Goal: Task Accomplishment & Management: Use online tool/utility

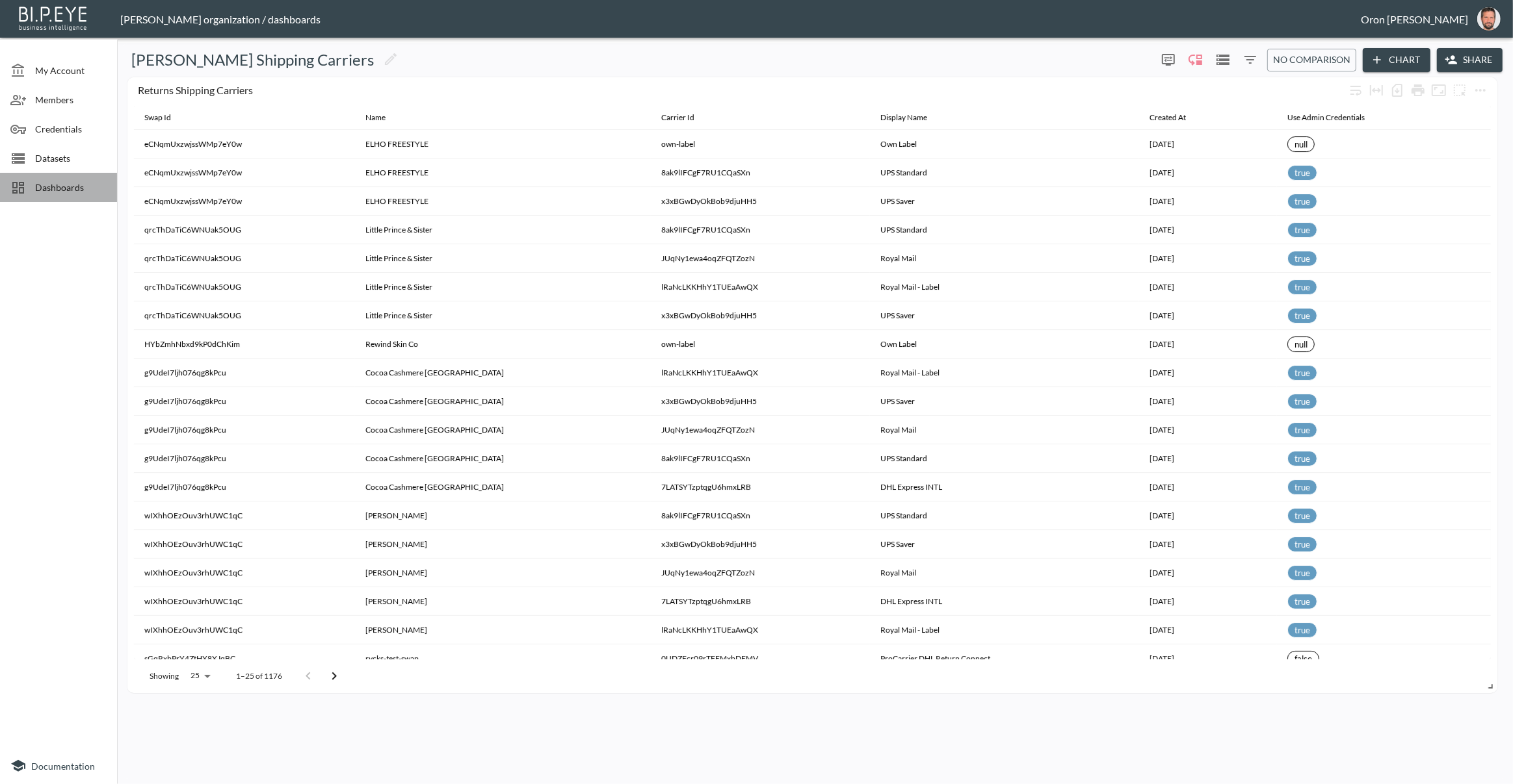
drag, startPoint x: 64, startPoint y: 183, endPoint x: 57, endPoint y: 186, distance: 7.6
click at [64, 183] on span "Dashboards" at bounding box center [71, 187] width 72 height 13
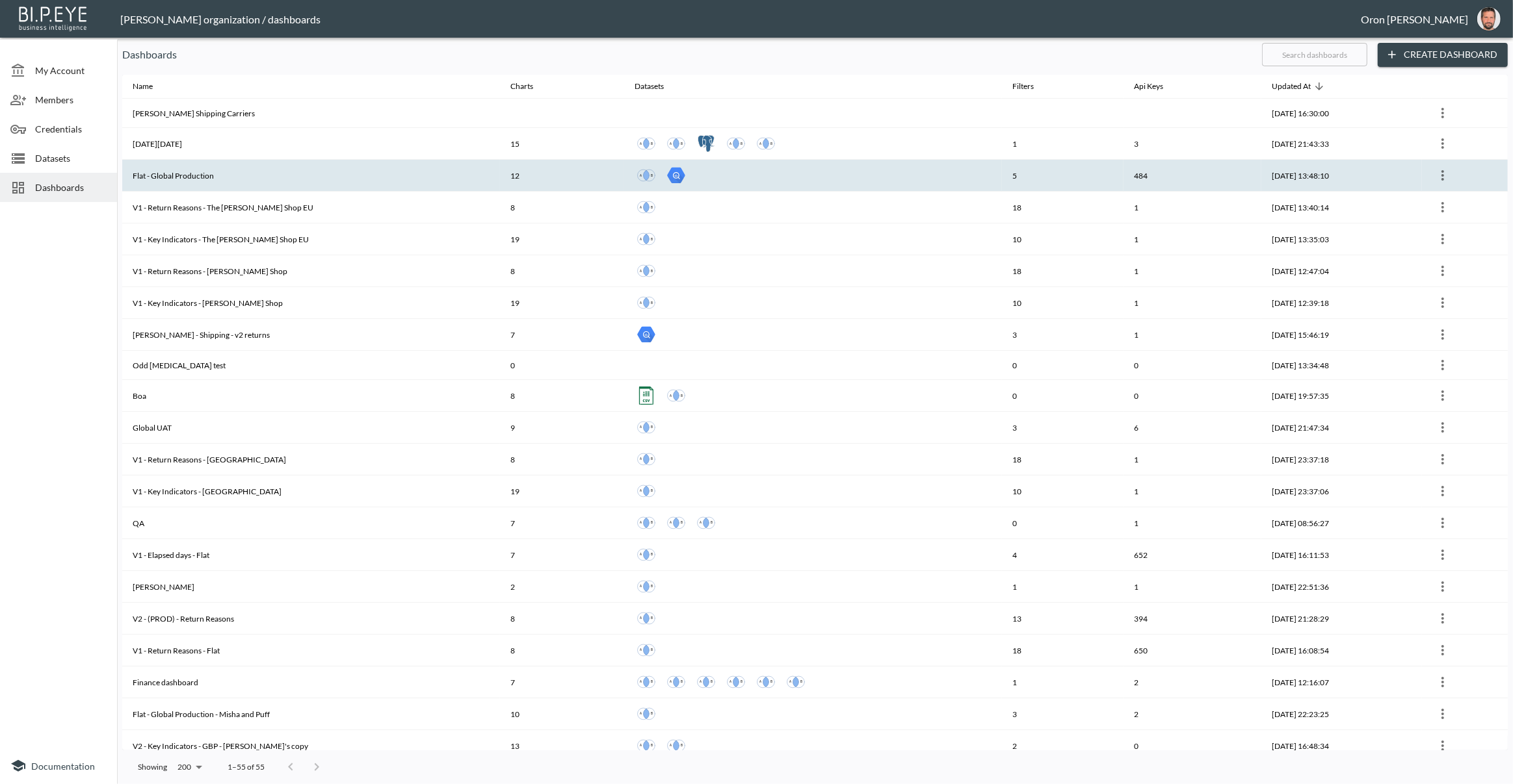
click at [917, 176] on div at bounding box center [813, 176] width 357 height 24
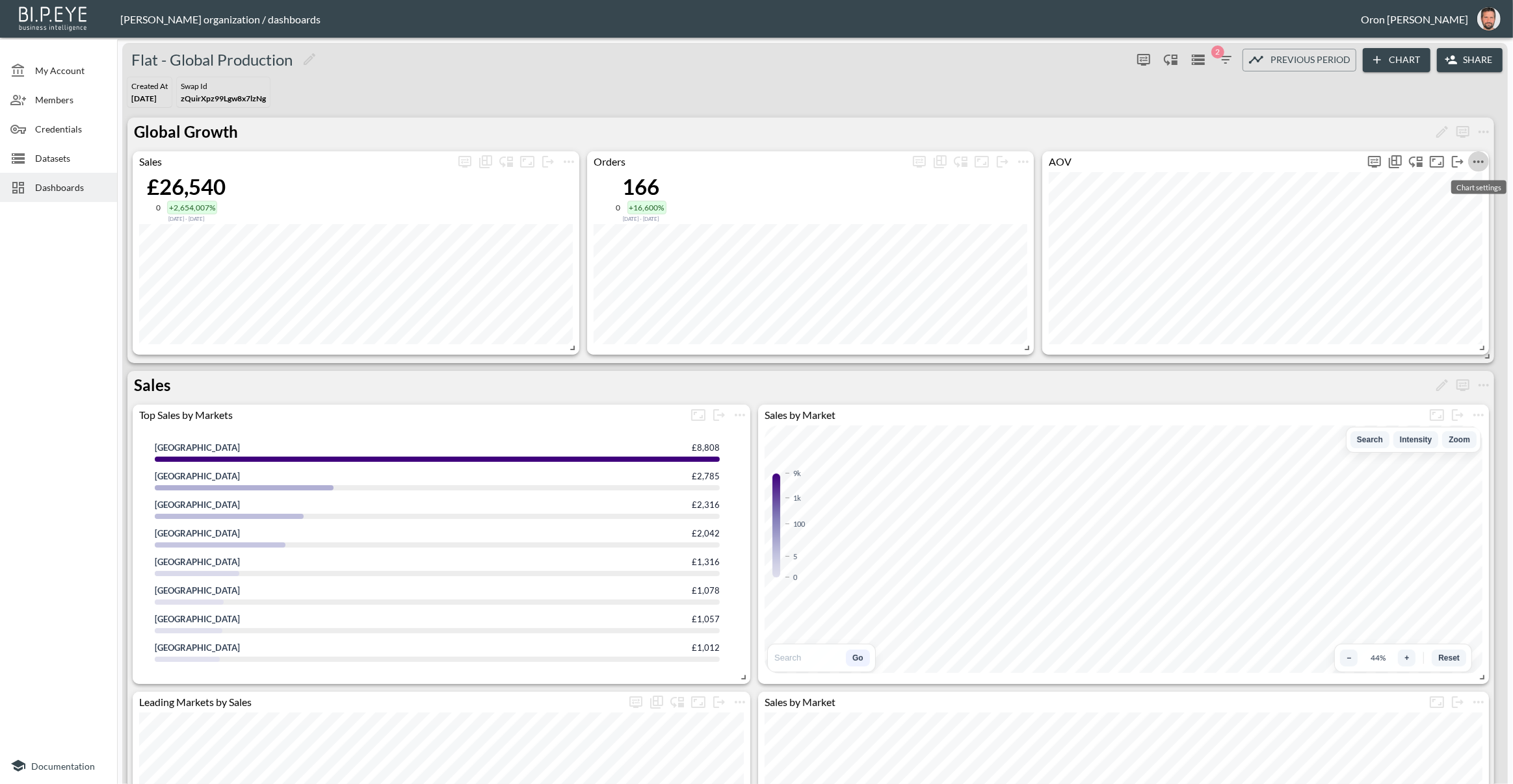
click at [1474, 161] on icon "more" at bounding box center [1478, 162] width 10 height 2
click at [1463, 180] on li "Edit" at bounding box center [1448, 187] width 102 height 24
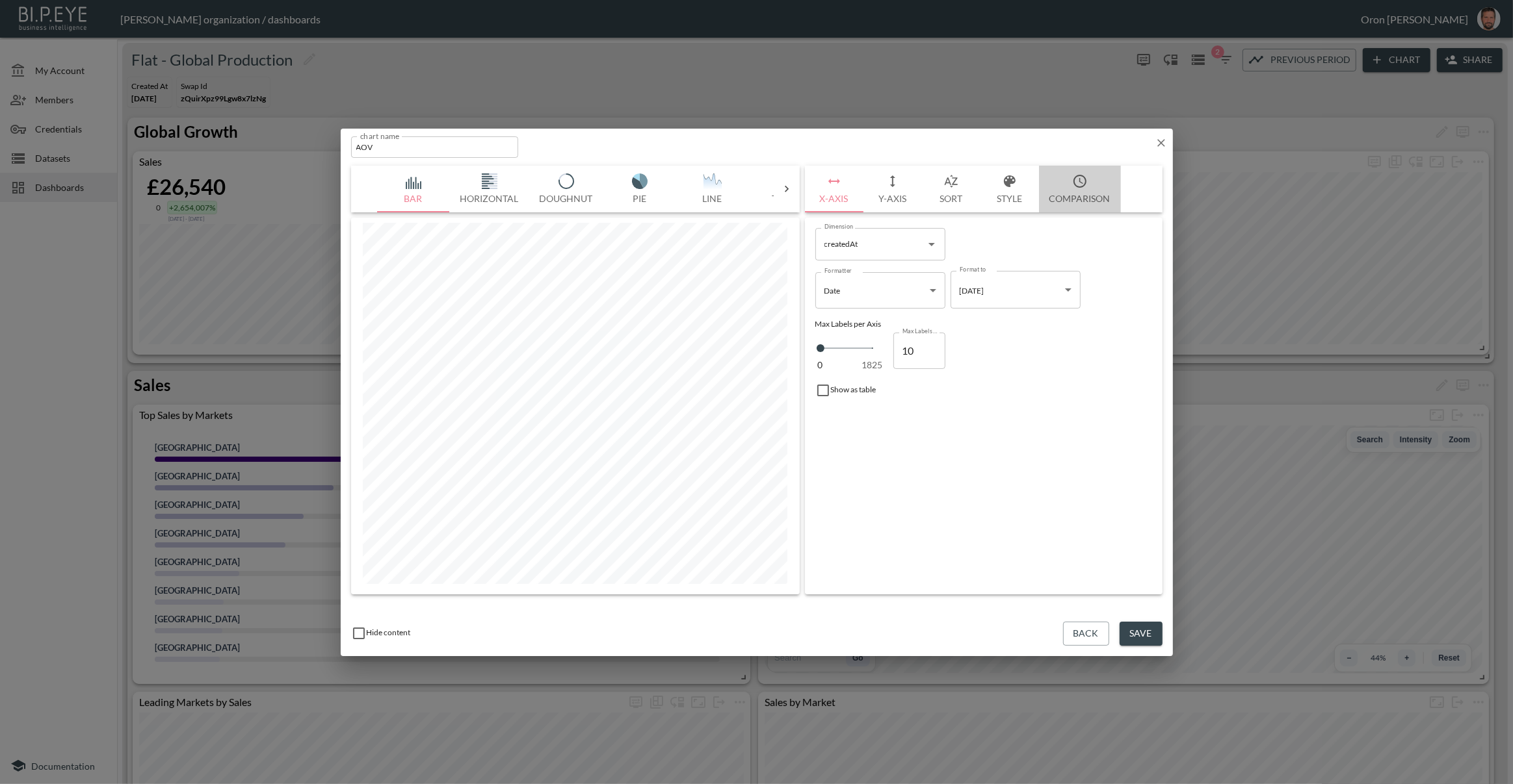
click at [1083, 186] on icon "button" at bounding box center [1079, 181] width 13 height 13
click at [912, 184] on button "Y-Axis" at bounding box center [893, 188] width 58 height 46
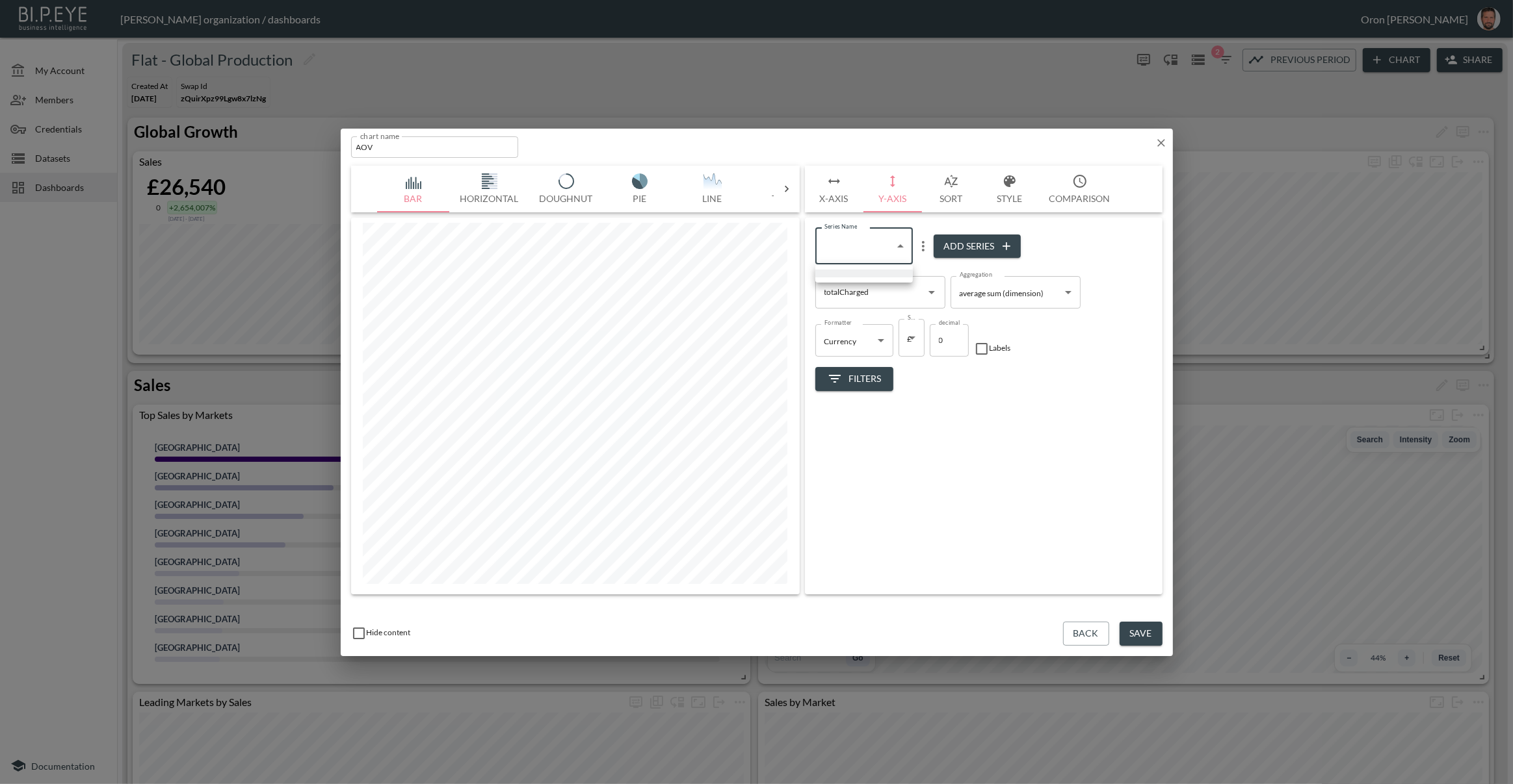
click at [879, 243] on body "BI.P.EYE, Interactive Analytics Dashboards - app [PERSON_NAME] organization / d…" at bounding box center [756, 392] width 1513 height 784
drag, startPoint x: 701, startPoint y: 150, endPoint x: 700, endPoint y: 171, distance: 21.0
click at [701, 150] on div at bounding box center [756, 392] width 1513 height 784
click at [663, 189] on button "Single" at bounding box center [646, 188] width 73 height 46
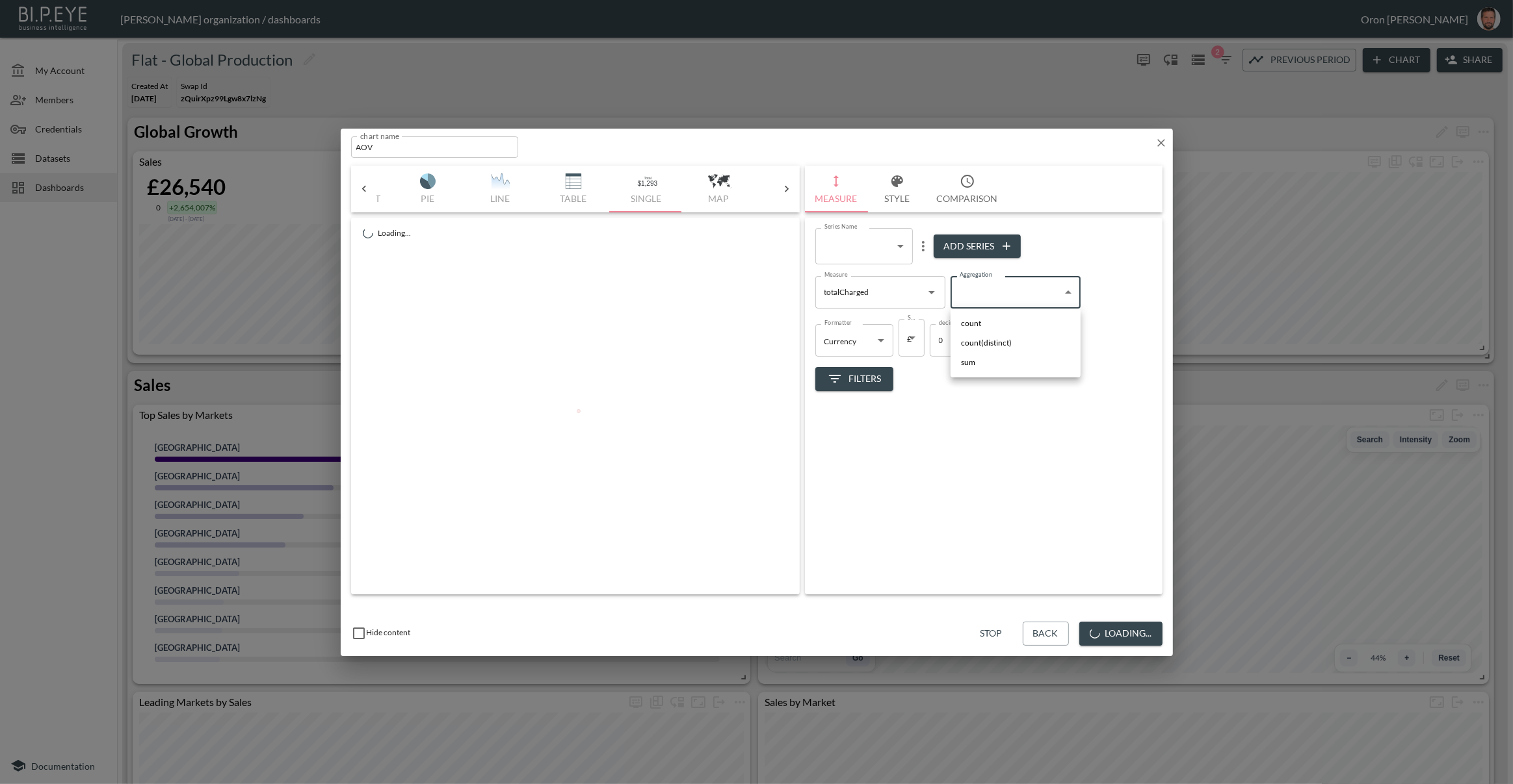
click at [980, 298] on body "BI.P.EYE, Interactive Analytics Dashboards - app [PERSON_NAME] organization / d…" at bounding box center [756, 392] width 1513 height 784
click at [977, 365] on li "sum" at bounding box center [1015, 362] width 130 height 20
type input "sum"
click at [926, 243] on icon "more" at bounding box center [923, 247] width 16 height 16
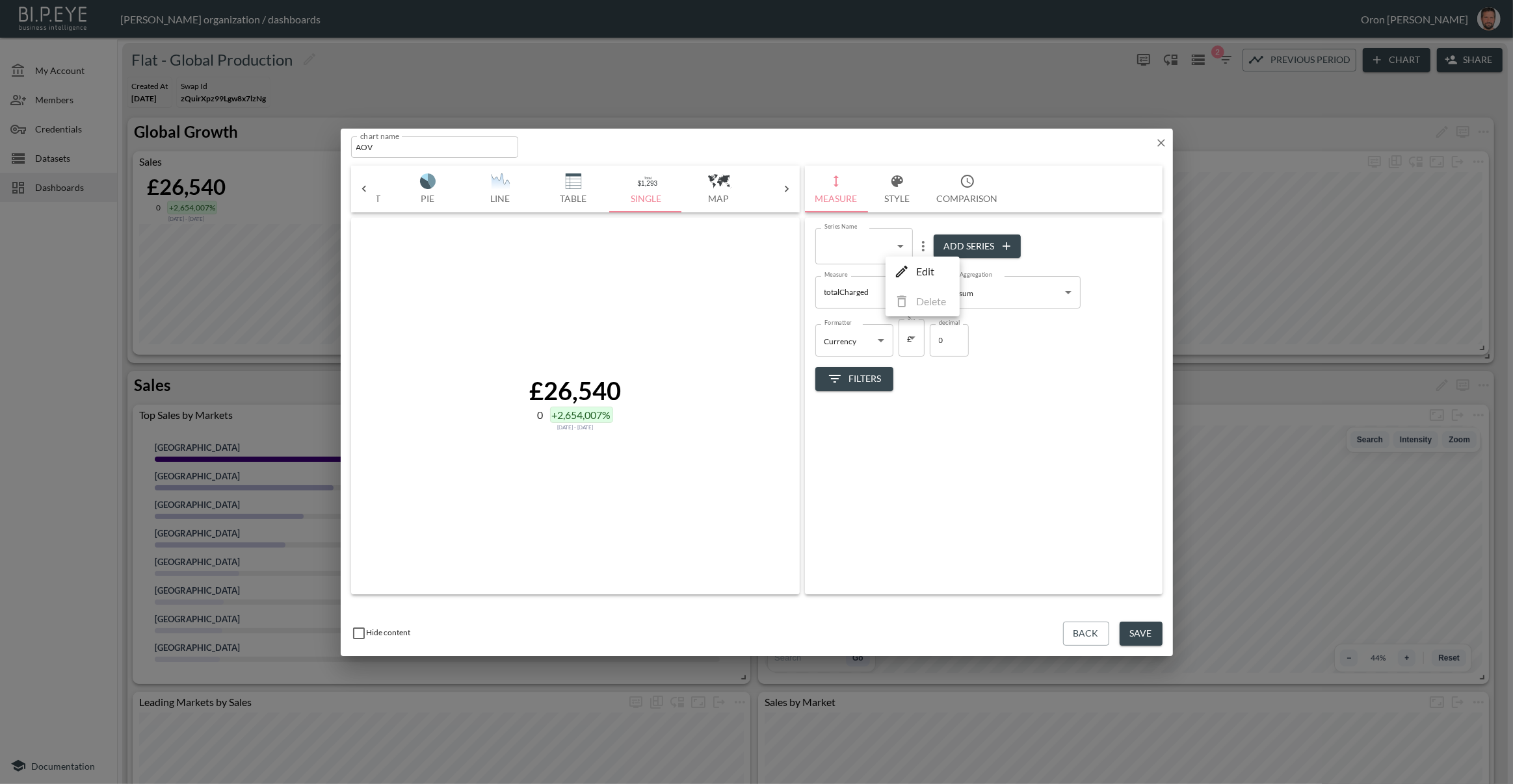
click at [916, 268] on p "Edit" at bounding box center [925, 272] width 18 height 16
click at [854, 239] on input "series name   *" at bounding box center [868, 241] width 106 height 27
type input "SUM"
click at [987, 237] on button "Add Series" at bounding box center [985, 241] width 87 height 24
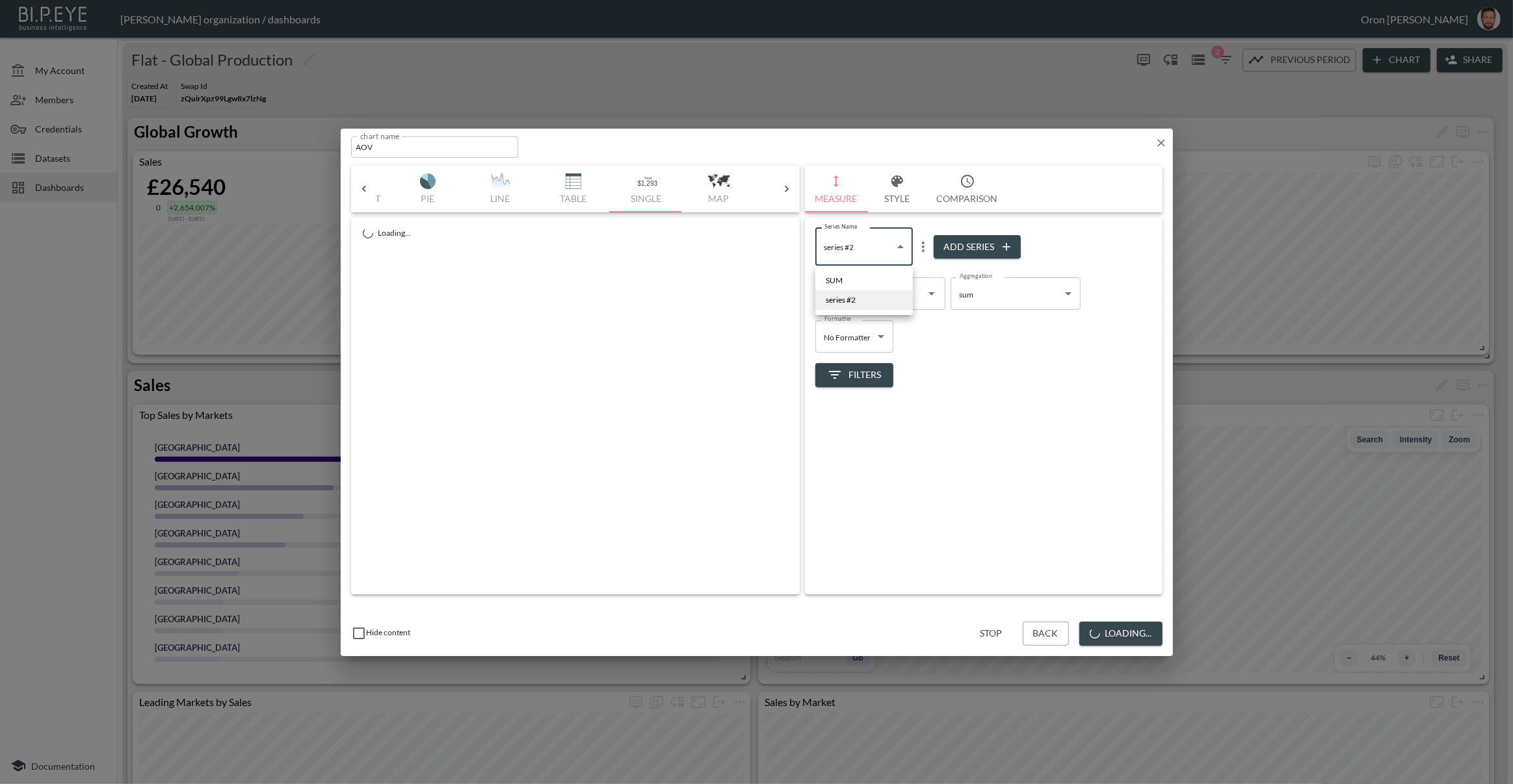
click at [864, 245] on body "BI.P.EYE, Interactive Analytics Dashboards - app [PERSON_NAME] organization / d…" at bounding box center [756, 392] width 1513 height 784
click at [919, 238] on div at bounding box center [756, 392] width 1513 height 784
click at [978, 291] on body "BI.P.EYE, Interactive Analytics Dashboards - app [PERSON_NAME] organization / d…" at bounding box center [756, 392] width 1513 height 784
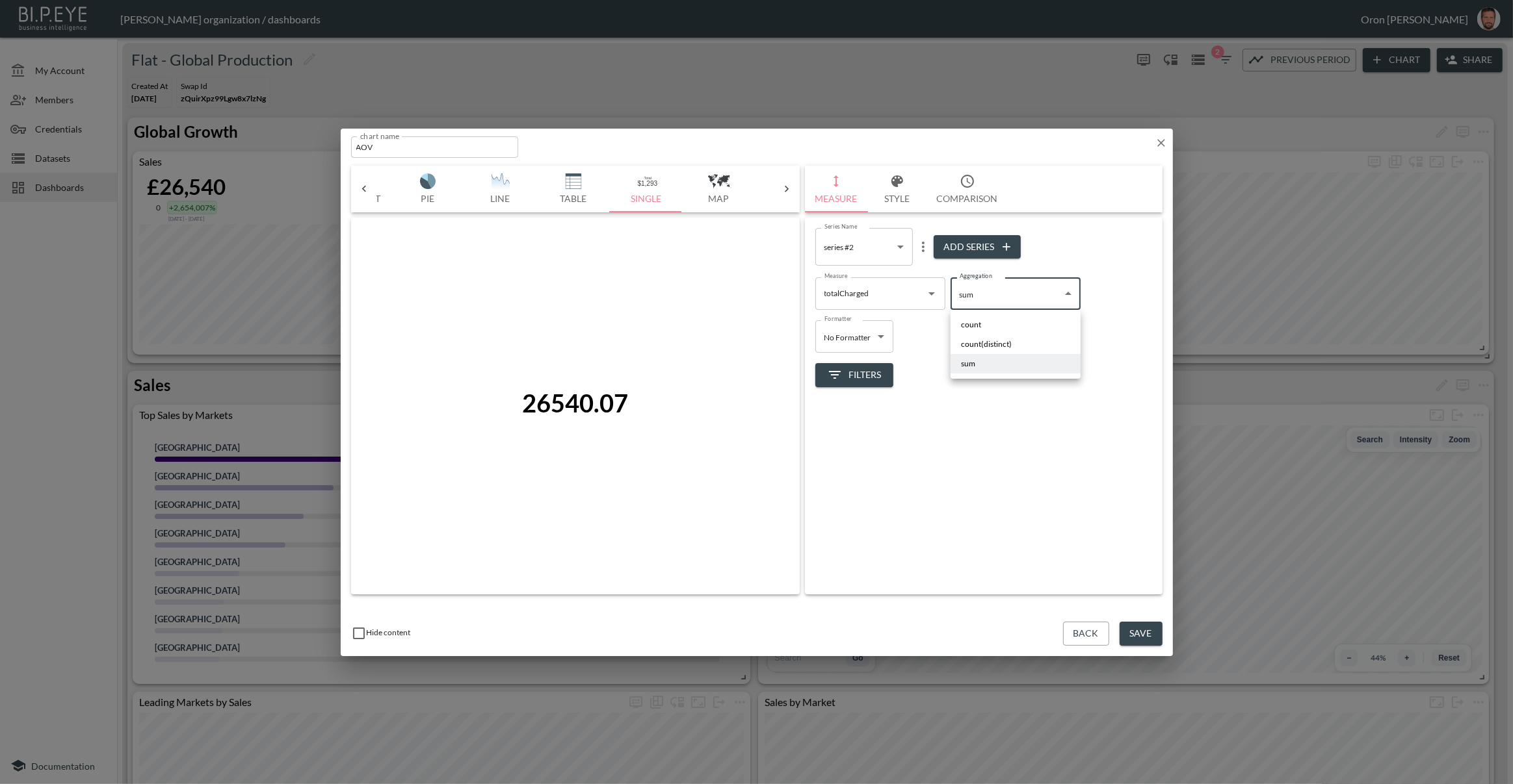
click at [984, 323] on li "count" at bounding box center [1015, 325] width 130 height 20
type input "count"
click at [971, 250] on button "Add Series" at bounding box center [977, 247] width 87 height 24
type input "9056e13f-7a43-455e-b4ca-5c8782115a2e"
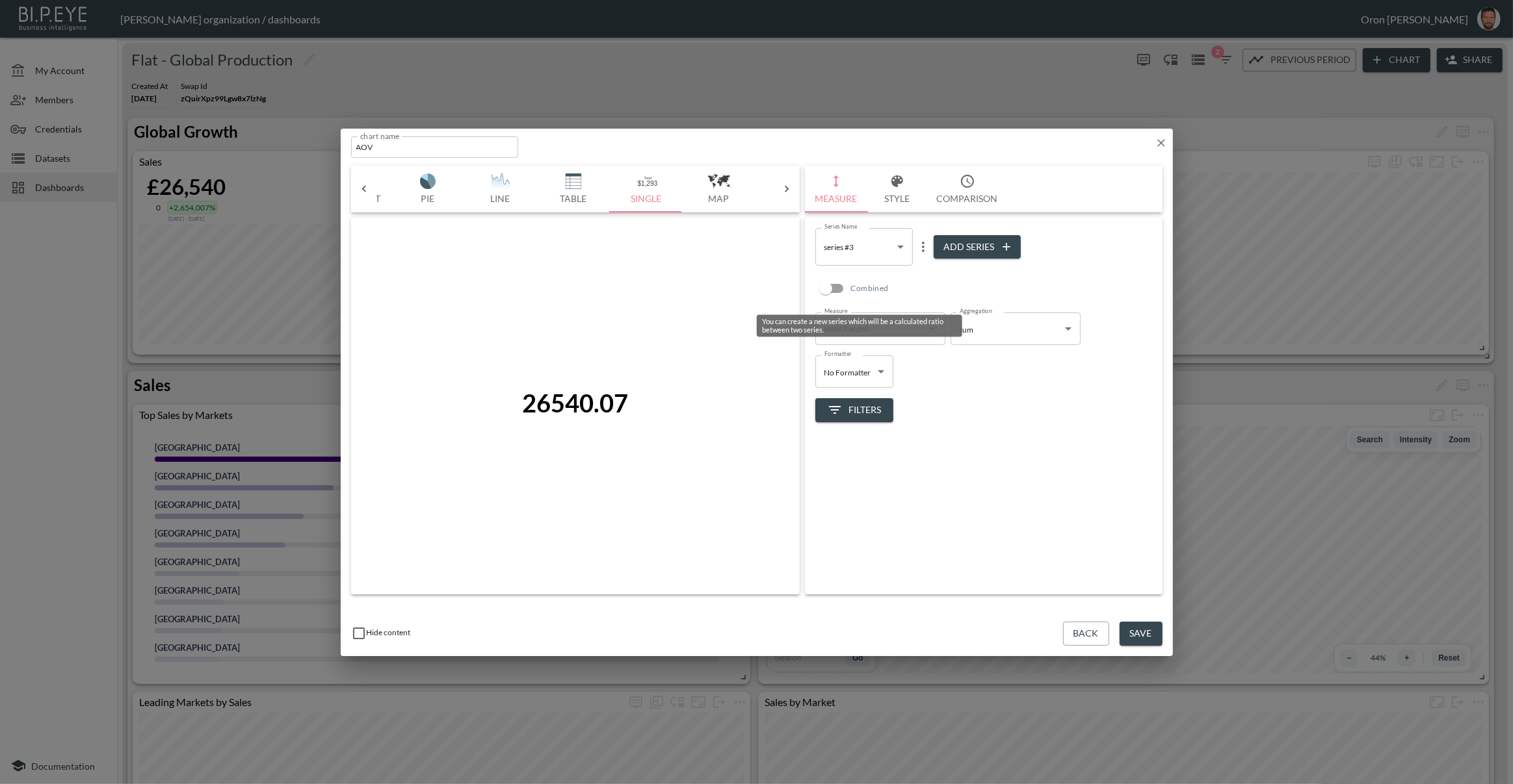
click at [824, 283] on input "Combined" at bounding box center [825, 288] width 74 height 24
checkbox input "true"
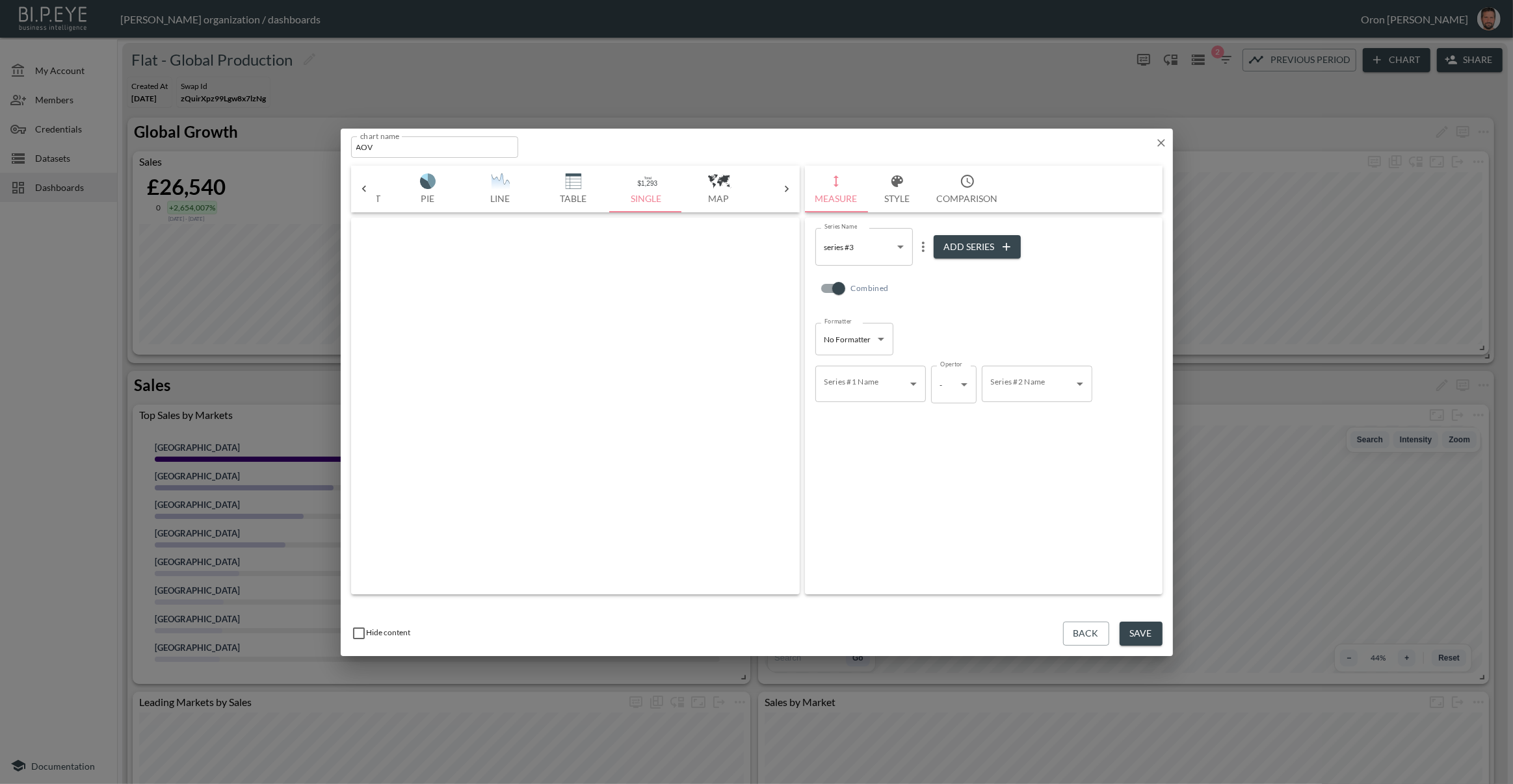
click at [858, 380] on body "BI.P.EYE, Interactive Analytics Dashboards - app [PERSON_NAME] organization / d…" at bounding box center [756, 392] width 1513 height 784
click at [859, 413] on li "SUM" at bounding box center [870, 417] width 110 height 20
type input "a38f8130-10a0-4769-801b-0349dce8ce56"
click at [937, 390] on body "BI.P.EYE, Interactive Analytics Dashboards - app [PERSON_NAME] organization / d…" at bounding box center [756, 392] width 1513 height 784
drag, startPoint x: 943, startPoint y: 452, endPoint x: 961, endPoint y: 435, distance: 24.8
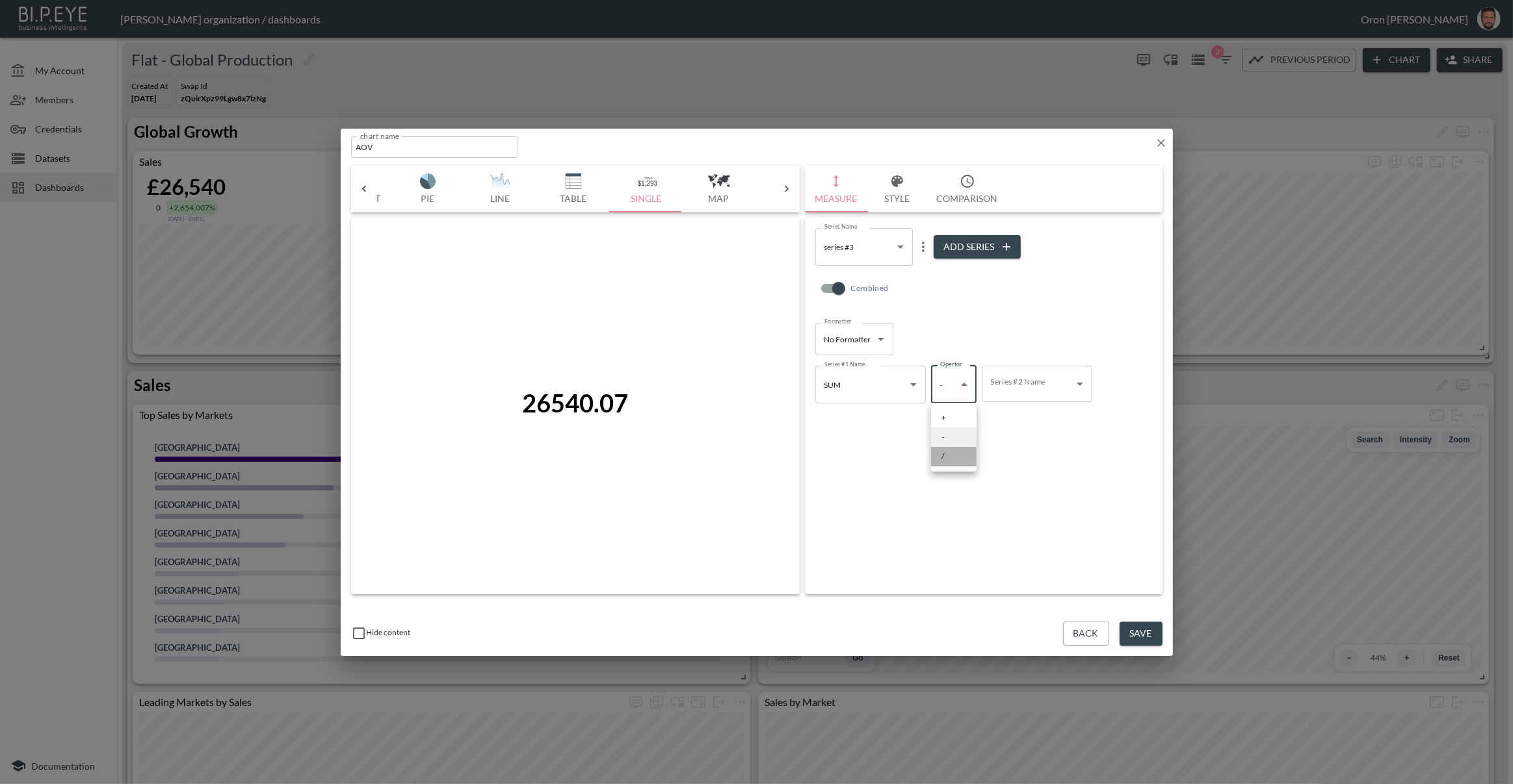
click at [954, 443] on ul "+ - /" at bounding box center [954, 437] width 46 height 69
click at [1001, 388] on div at bounding box center [756, 392] width 1513 height 784
click at [967, 383] on body "BI.P.EYE, Interactive Analytics Dashboards - app [PERSON_NAME] organization / d…" at bounding box center [756, 392] width 1513 height 784
drag, startPoint x: 948, startPoint y: 457, endPoint x: 965, endPoint y: 433, distance: 29.4
click at [948, 457] on li "/" at bounding box center [954, 456] width 46 height 20
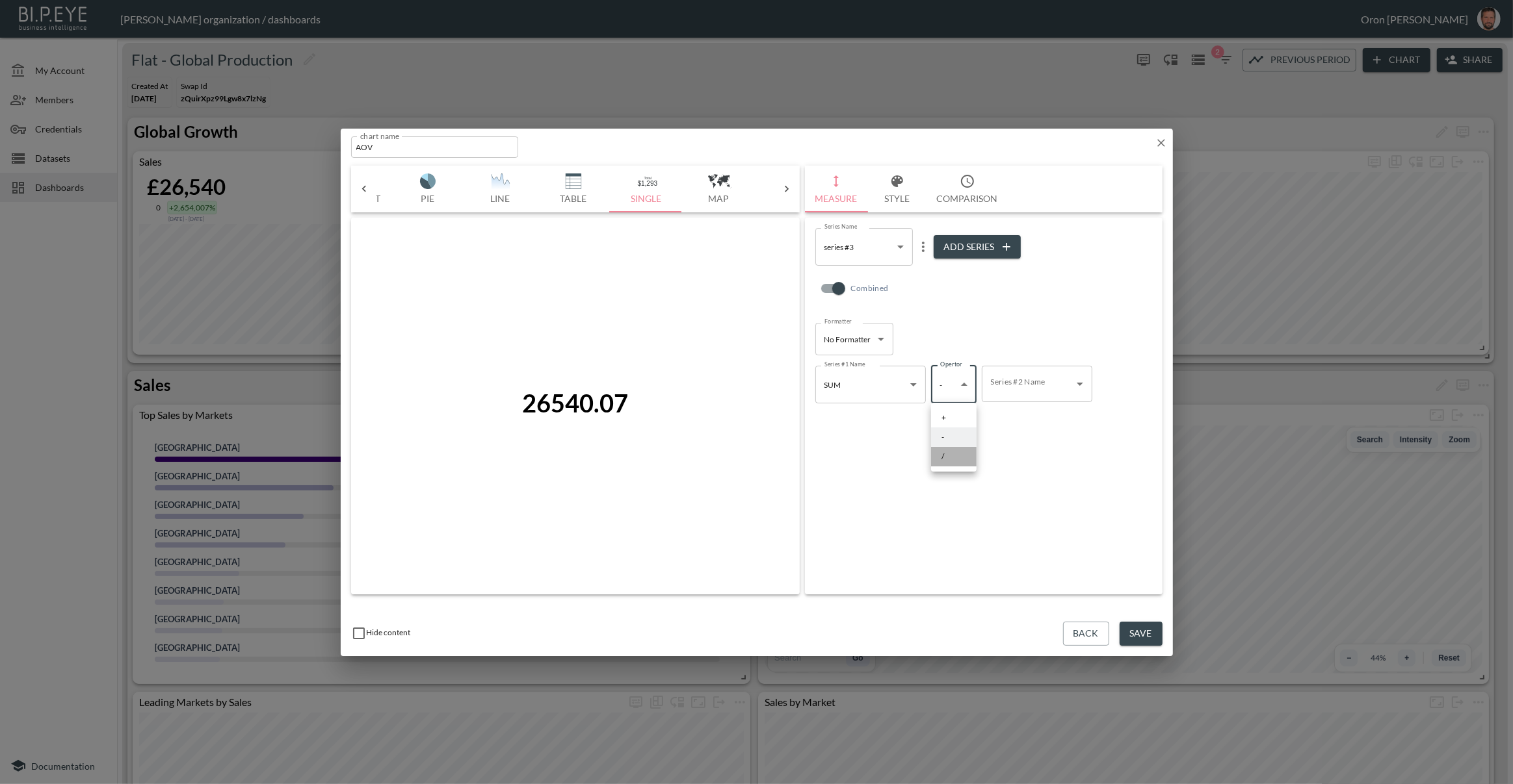
type input "/"
click at [1005, 379] on body "BI.P.EYE, Interactive Analytics Dashboards - app [PERSON_NAME] organization / d…" at bounding box center [756, 392] width 1513 height 784
click at [1000, 434] on span "series #2" at bounding box center [1007, 437] width 30 height 12
type input "b6adb425-d072-456c-b824-933f0ee83e6f"
click at [868, 258] on body "BI.P.EYE, Interactive Analytics Dashboards - app [PERSON_NAME] organization / d…" at bounding box center [756, 392] width 1513 height 784
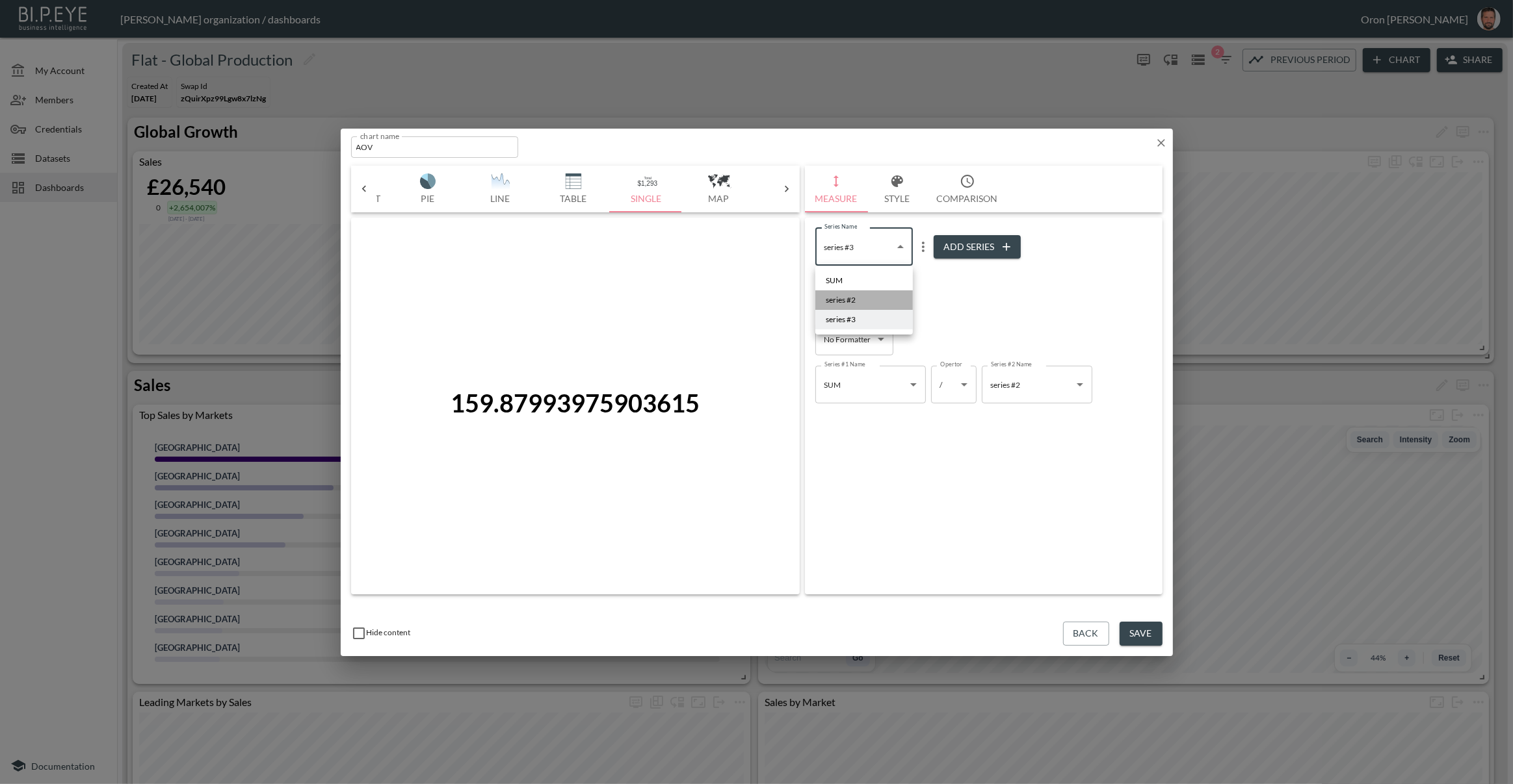
click at [855, 302] on span "series #2" at bounding box center [840, 300] width 30 height 12
type input "b6adb425-d072-456c-b824-933f0ee83e6f"
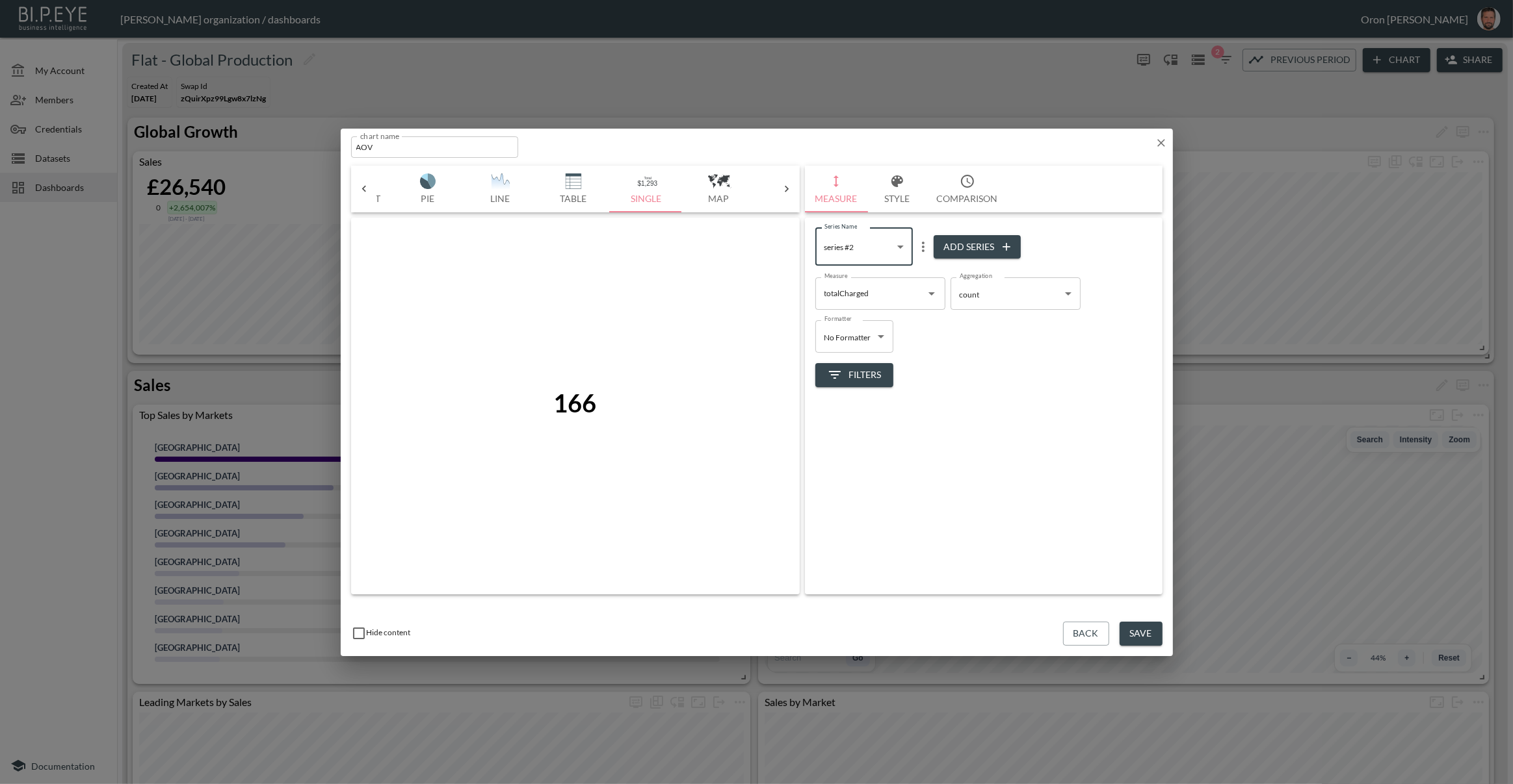
click at [894, 292] on input "totalCharged" at bounding box center [870, 293] width 99 height 20
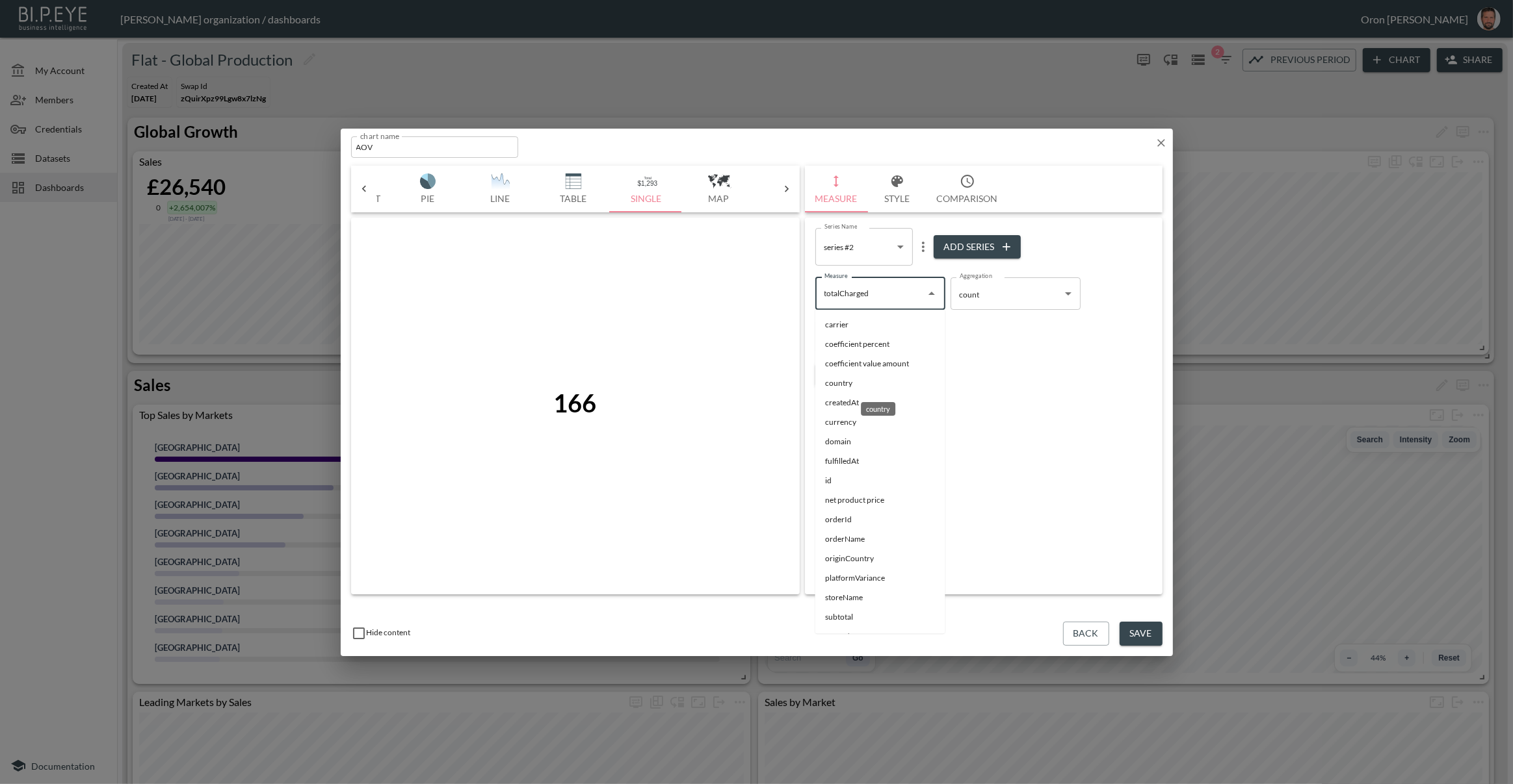
scroll to position [2, 0]
click at [838, 516] on li "orderId" at bounding box center [880, 518] width 130 height 20
type input "orderId"
click at [886, 241] on body "BI.P.EYE, Interactive Analytics Dashboards - app [PERSON_NAME] organization / d…" at bounding box center [756, 392] width 1513 height 784
click at [873, 322] on li "series #3" at bounding box center [864, 319] width 98 height 20
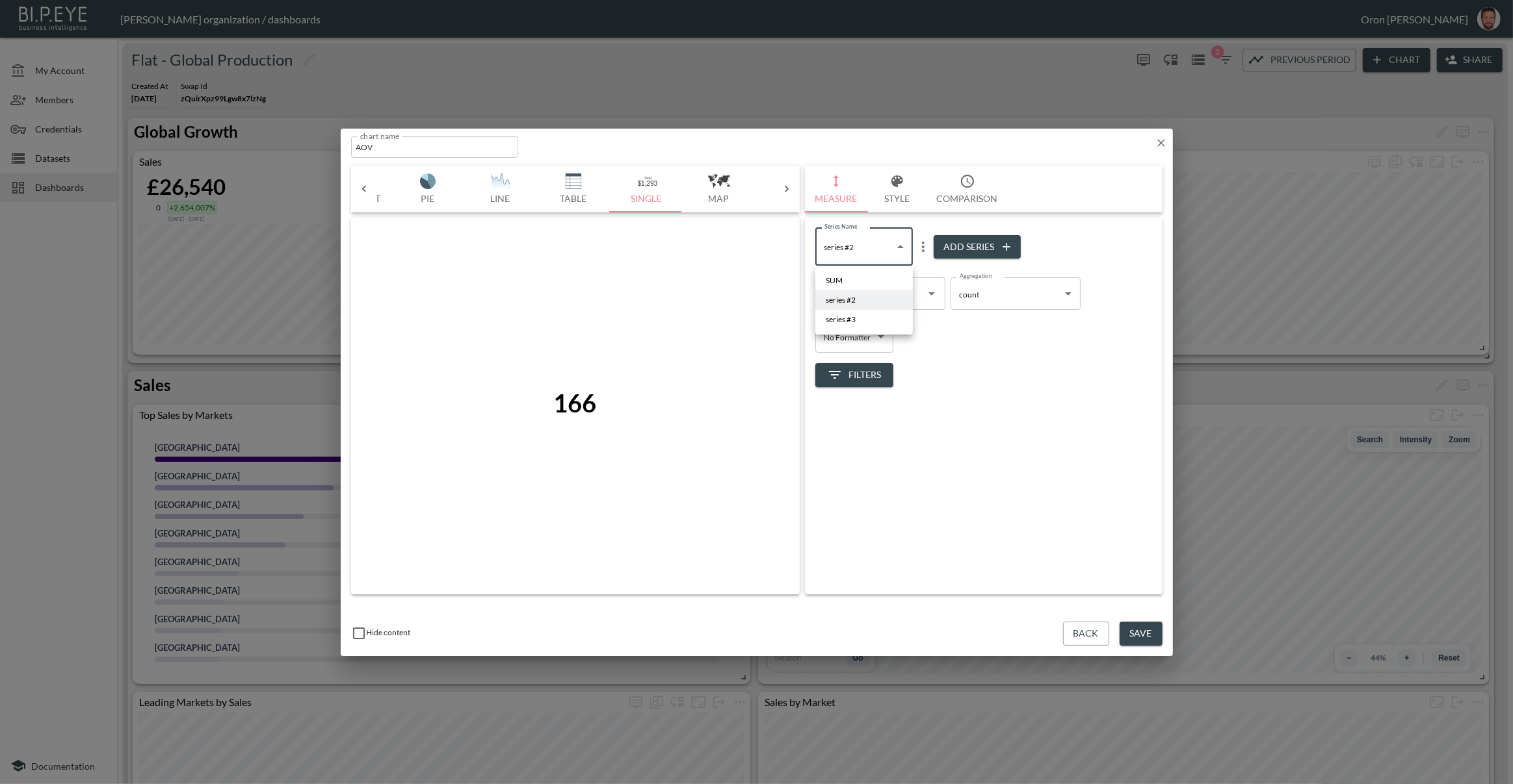
type input "9056e13f-7a43-455e-b4ca-5c8782115a2e"
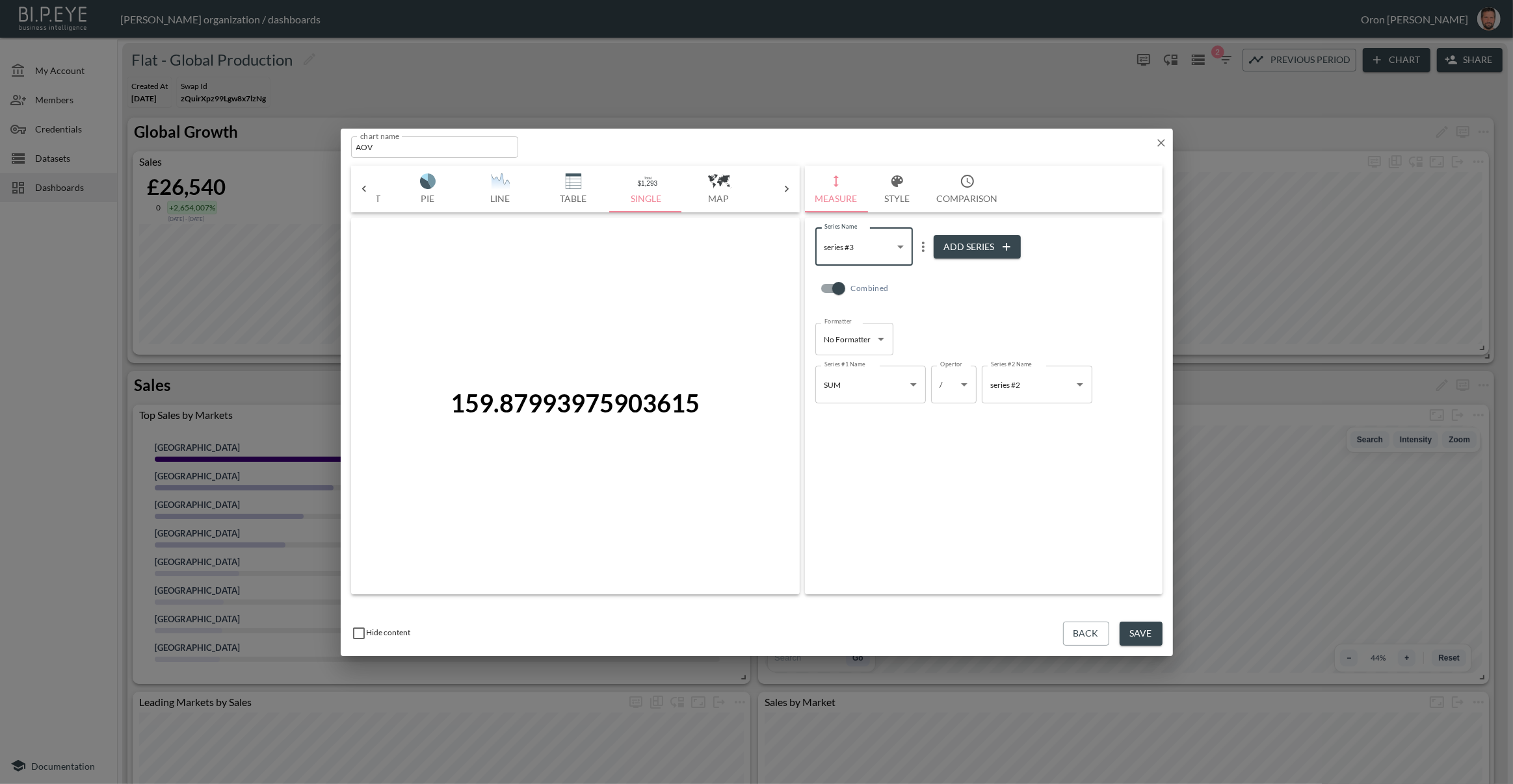
scroll to position [0, 0]
click at [416, 182] on img "button" at bounding box center [413, 181] width 52 height 16
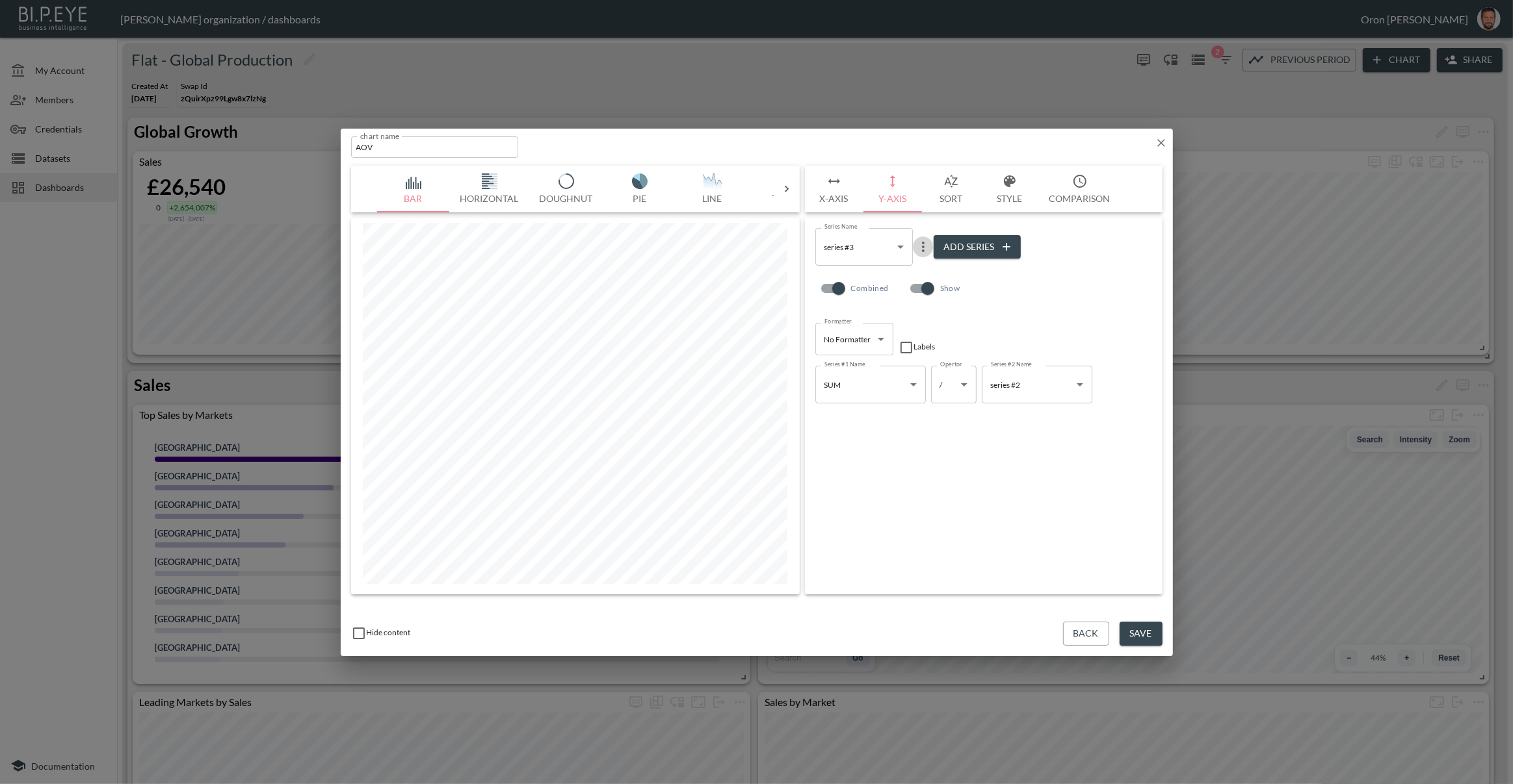
click at [922, 247] on icon "more" at bounding box center [922, 247] width 2 height 10
click at [918, 268] on p "Edit" at bounding box center [925, 273] width 18 height 16
click at [870, 237] on input "series #3" at bounding box center [868, 241] width 106 height 27
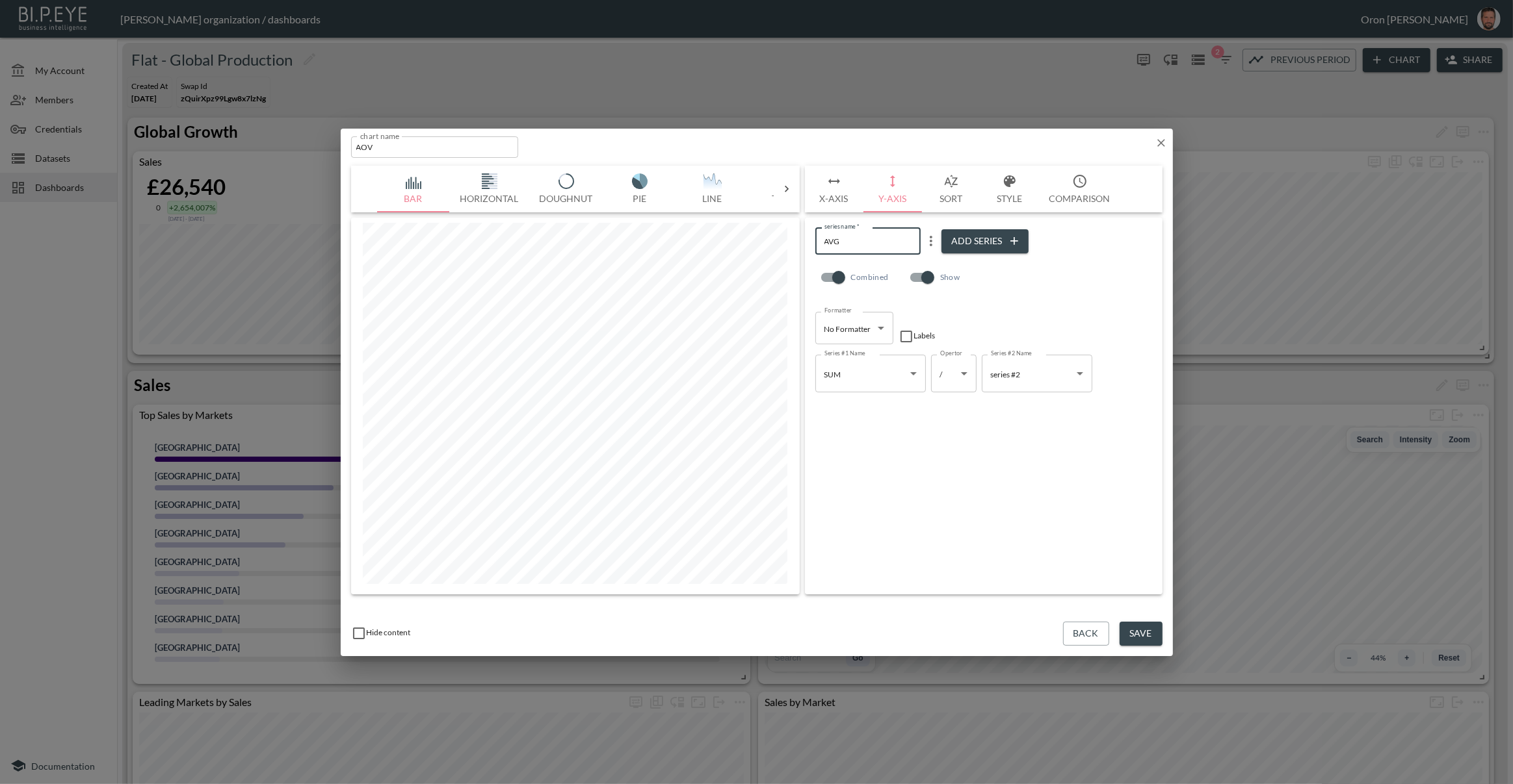
type input "AVG"
click at [989, 429] on div "series name   * AVG series name   * Add Series Combined Show Formatter No Forma…" at bounding box center [983, 406] width 357 height 377
click at [896, 244] on body "BI.P.EYE, Interactive Analytics Dashboards - app [PERSON_NAME] organization / d…" at bounding box center [756, 392] width 1513 height 784
drag, startPoint x: 861, startPoint y: 298, endPoint x: 883, endPoint y: 283, distance: 26.6
click at [861, 298] on li "series #2" at bounding box center [864, 300] width 98 height 20
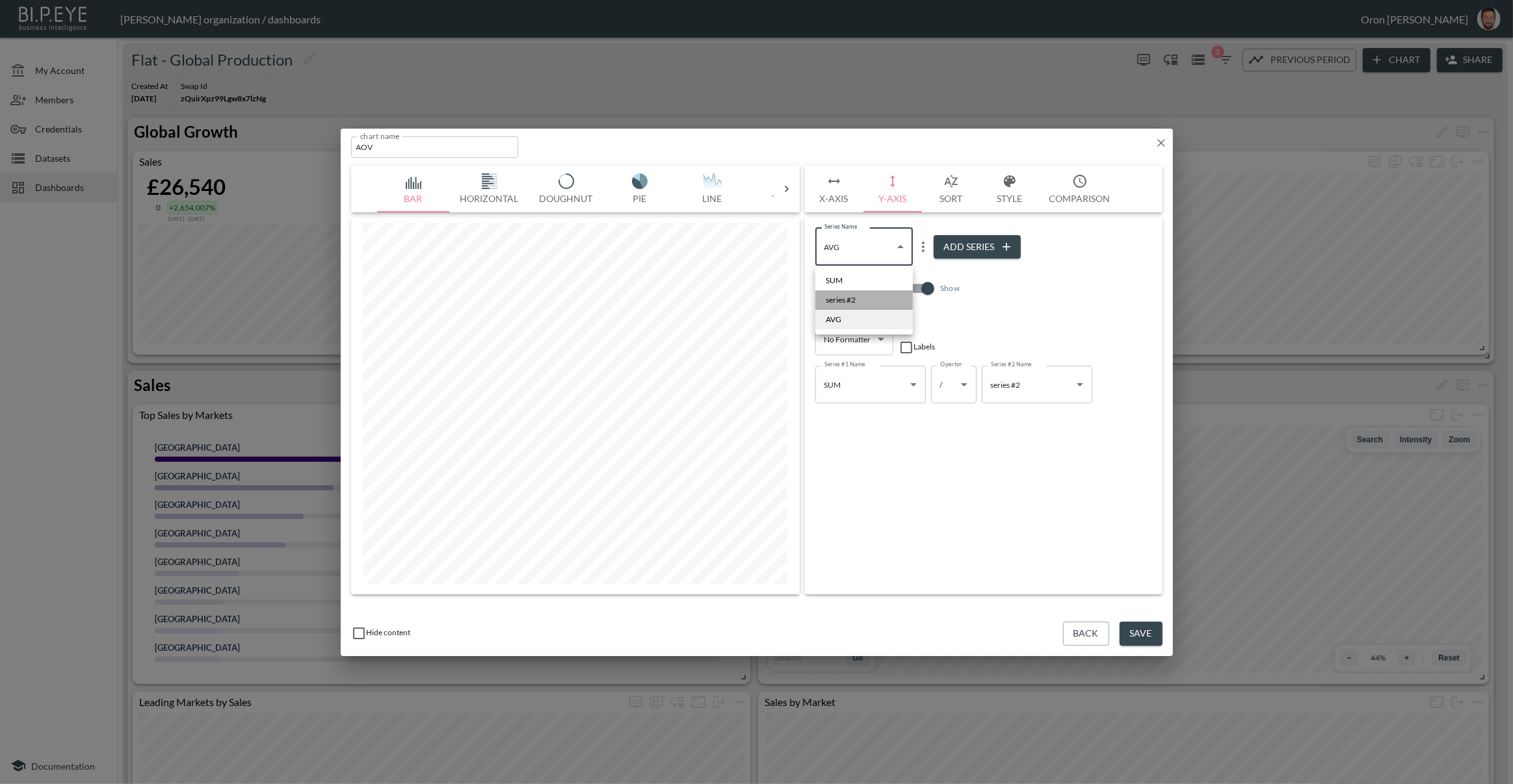
type input "b6adb425-d072-456c-b824-933f0ee83e6f"
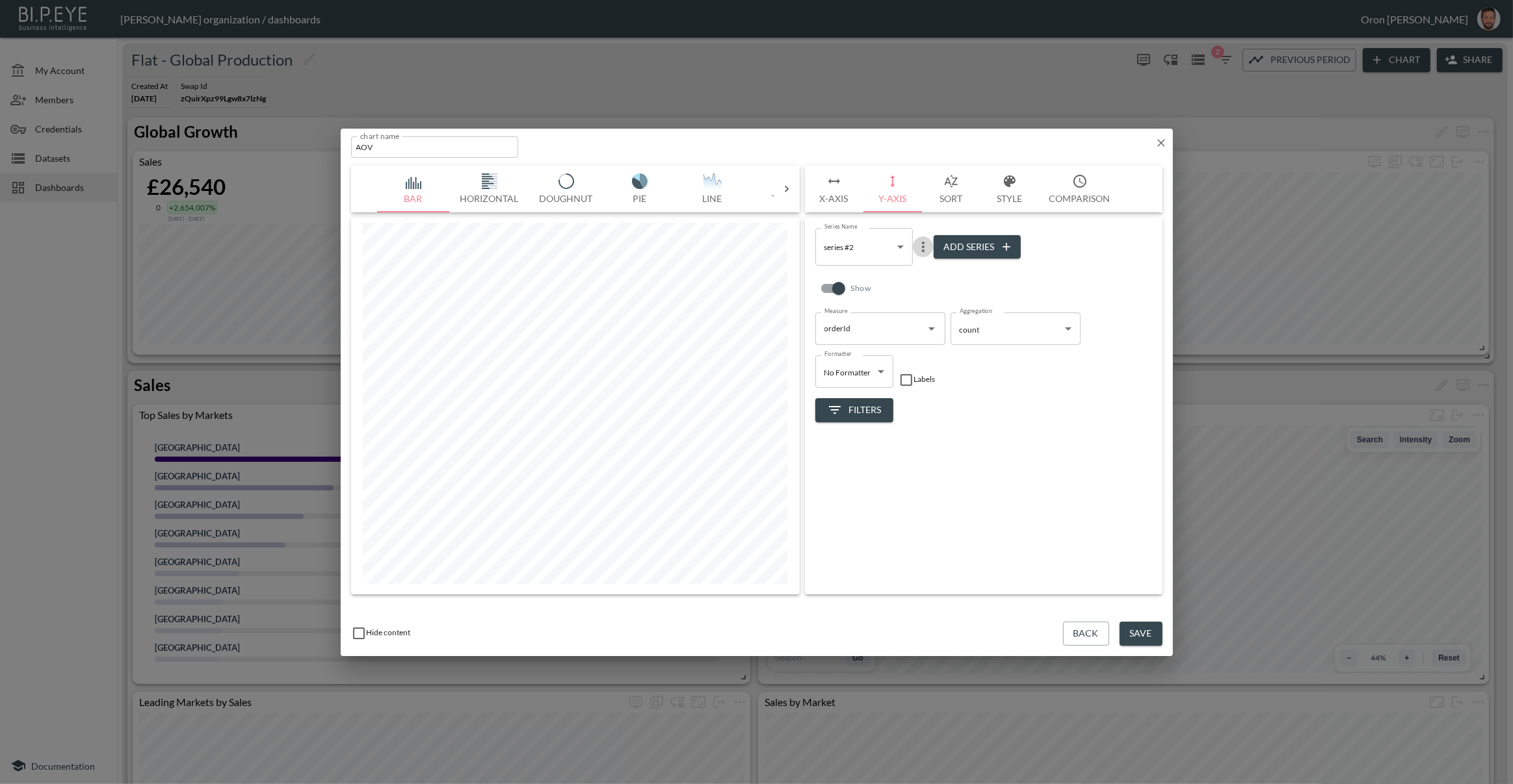
click at [920, 245] on icon "more" at bounding box center [923, 247] width 16 height 16
click at [911, 269] on li "Edit" at bounding box center [922, 273] width 68 height 24
click at [881, 242] on input "series #2" at bounding box center [868, 241] width 106 height 27
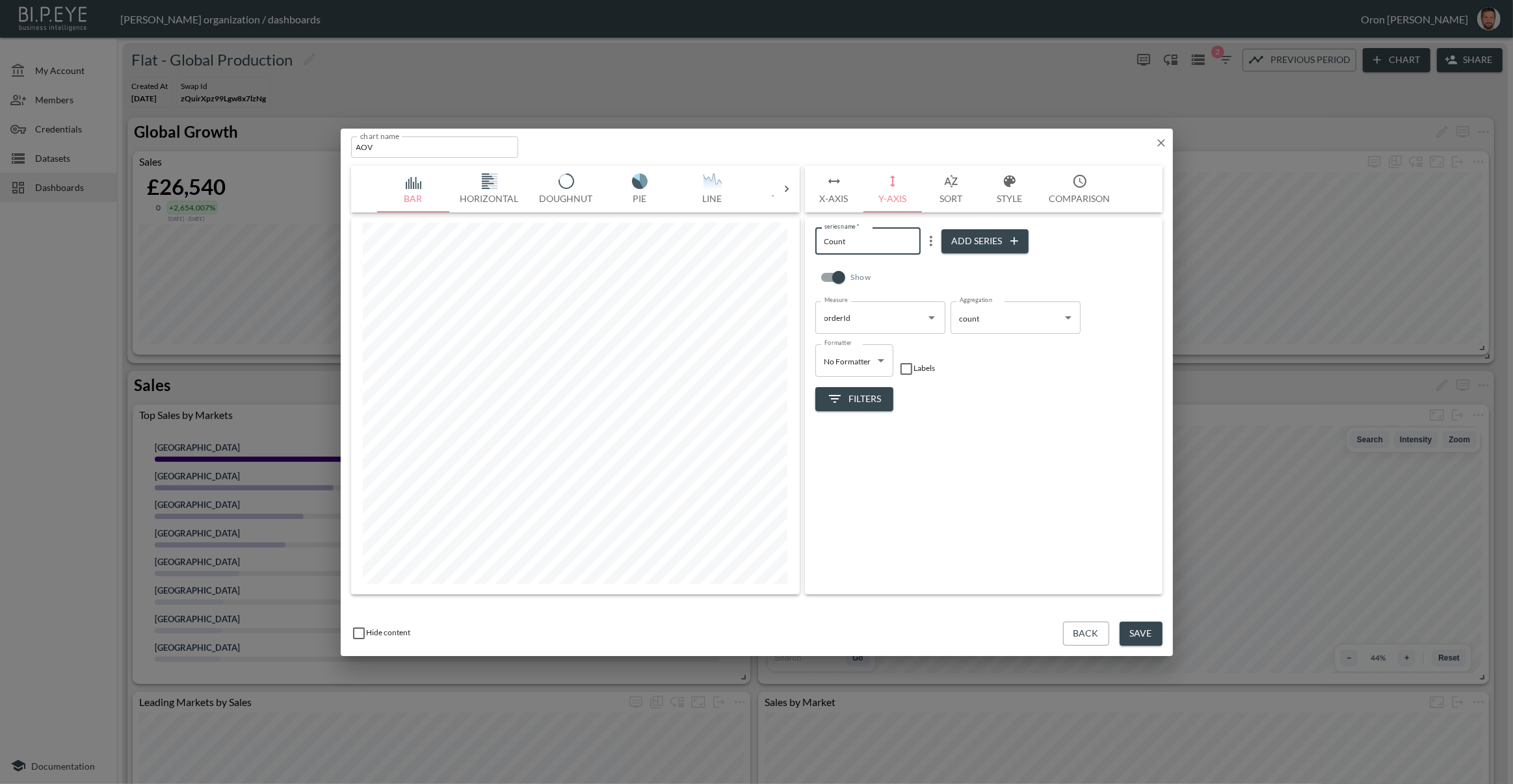
type input "Count"
click at [944, 444] on div "series name   * Count series name   * Add Series Show Measure orderId Measure A…" at bounding box center [983, 406] width 357 height 377
click at [991, 199] on button "Style" at bounding box center [1009, 188] width 58 height 46
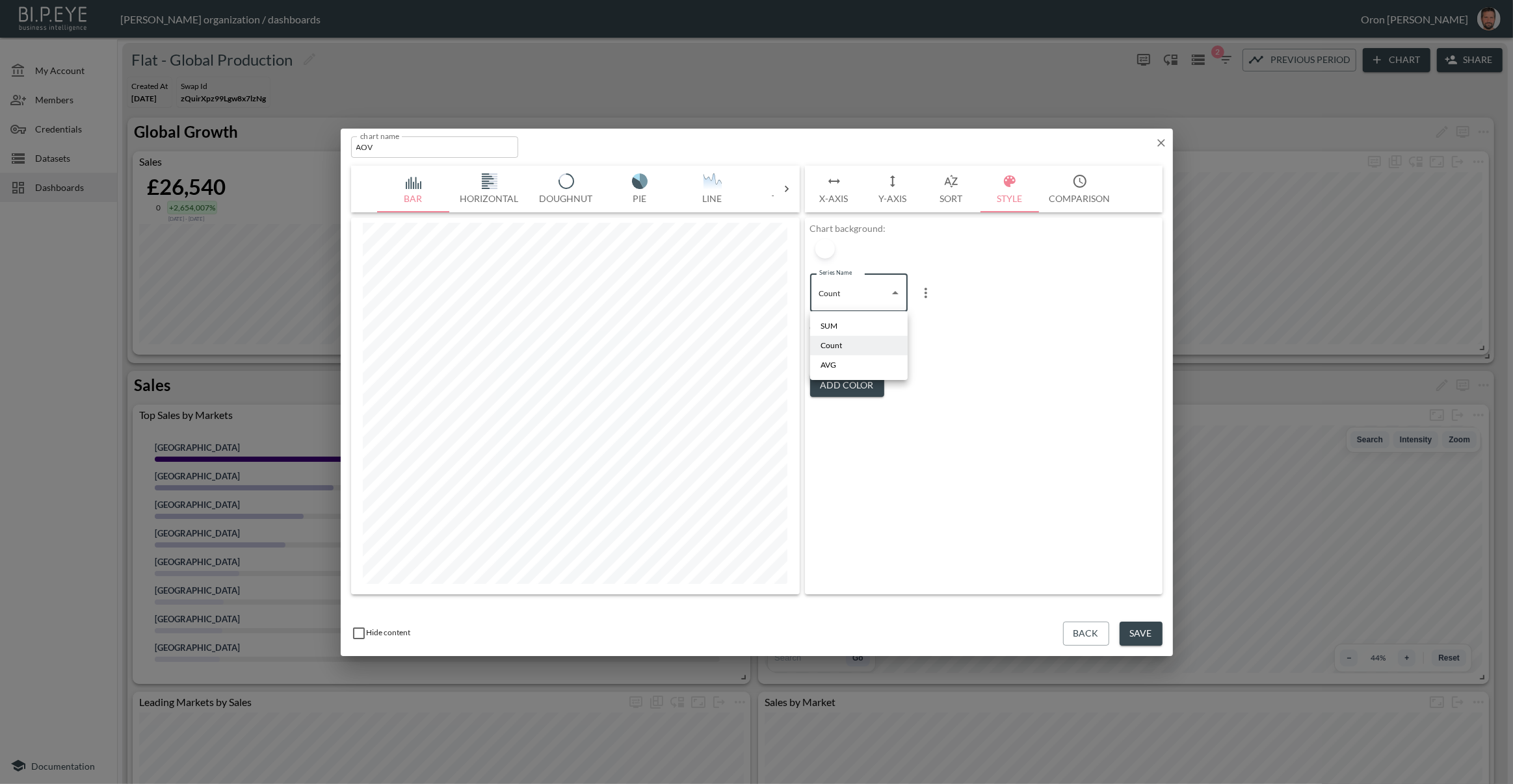
click at [848, 284] on body "BI.P.EYE, Interactive Analytics Dashboards - app [PERSON_NAME] organization / d…" at bounding box center [756, 392] width 1513 height 784
click at [838, 366] on li "AVG" at bounding box center [859, 365] width 98 height 20
type input "9056e13f-7a43-455e-b4ca-5c8782115a2e"
click at [832, 346] on div at bounding box center [825, 348] width 20 height 20
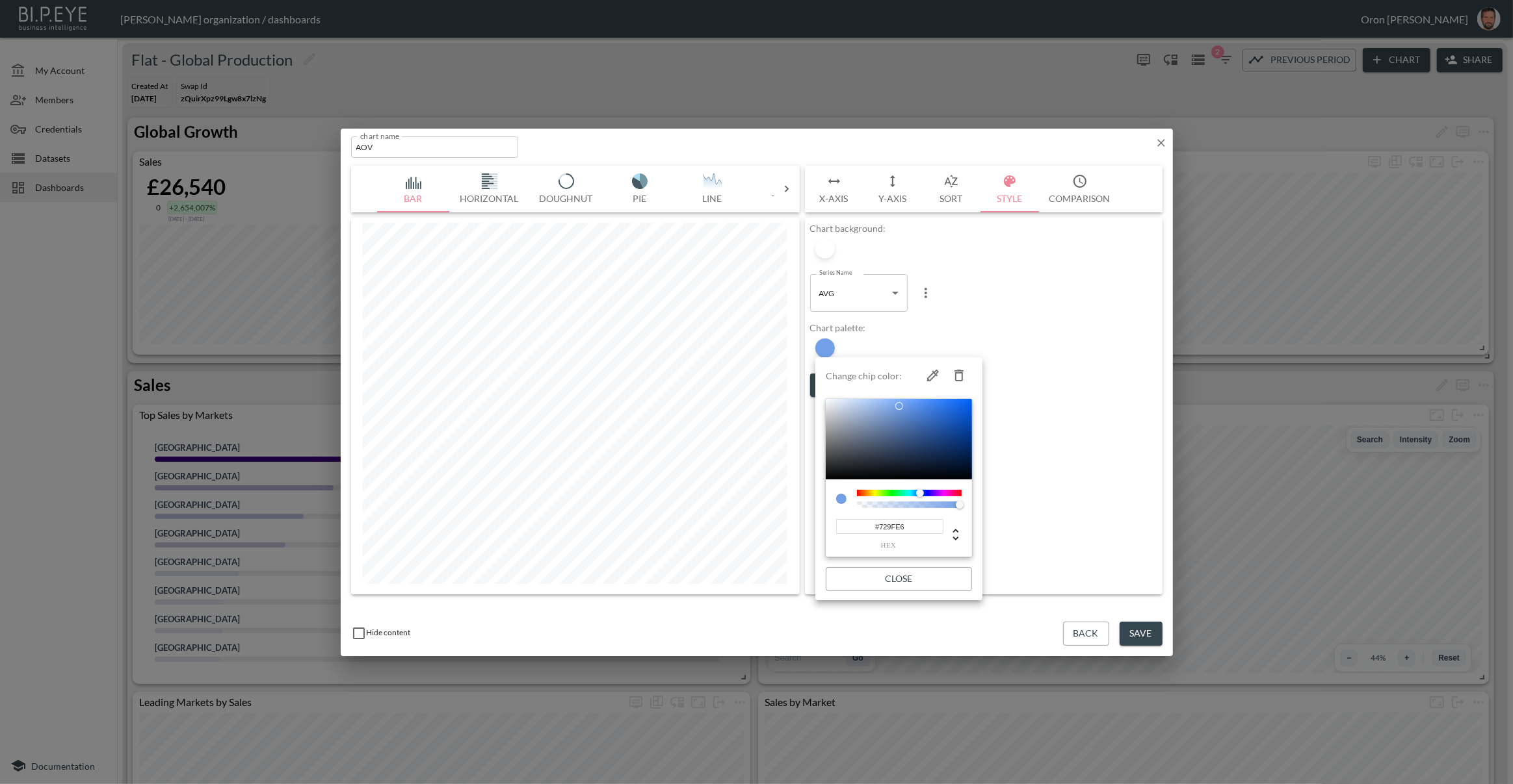
type input "#73A0E8"
drag, startPoint x: 907, startPoint y: 418, endPoint x: 900, endPoint y: 406, distance: 13.9
click at [900, 406] on div at bounding box center [899, 439] width 147 height 80
click at [1046, 439] on div at bounding box center [756, 392] width 1513 height 784
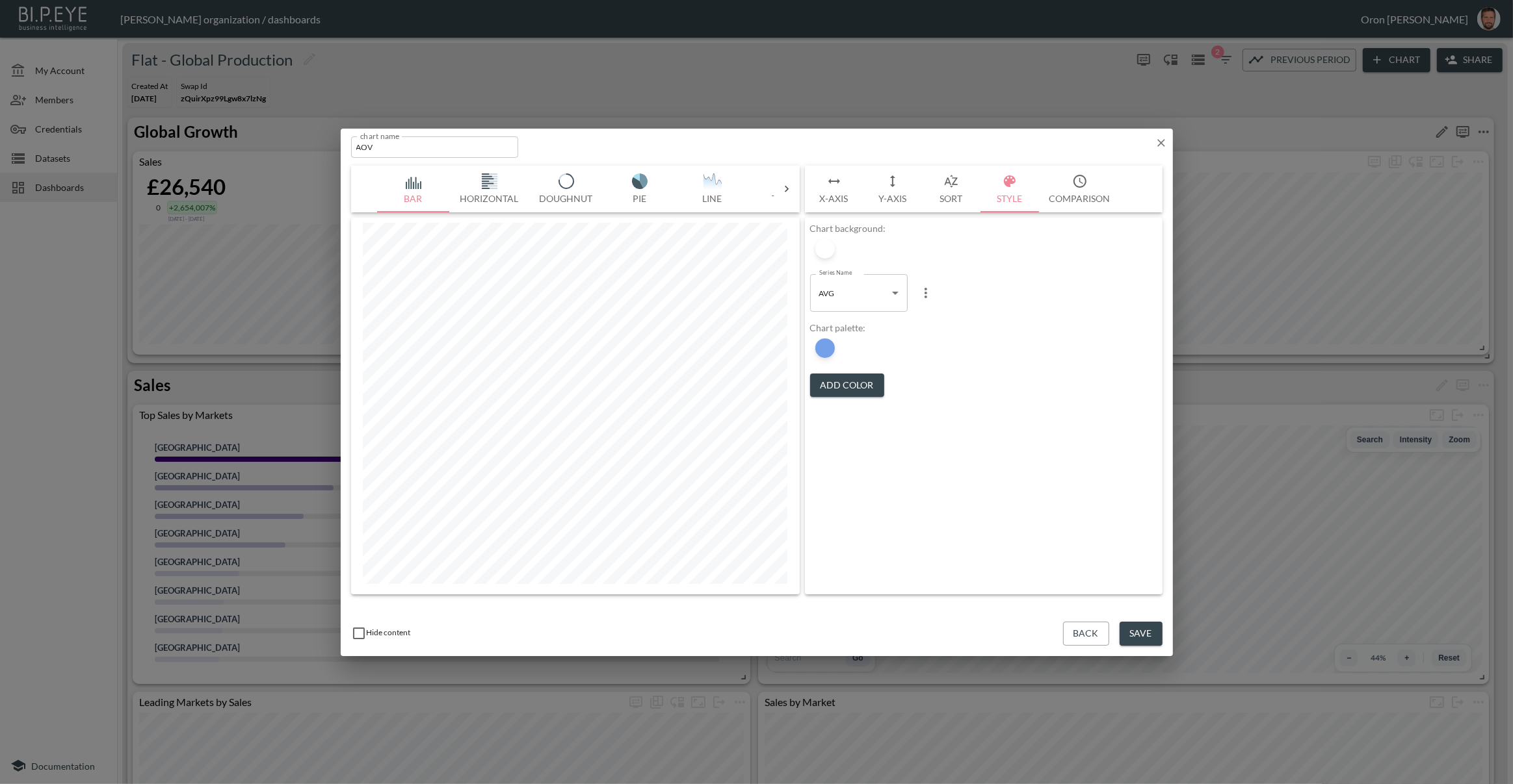
click at [1161, 139] on icon "button" at bounding box center [1161, 143] width 13 height 13
